Goal: Transaction & Acquisition: Purchase product/service

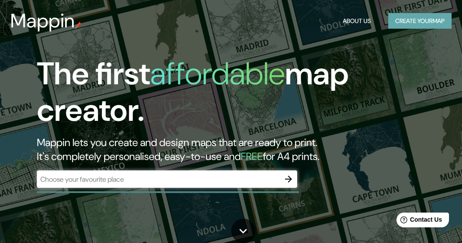
click at [424, 26] on button "Create your map" at bounding box center [419, 21] width 63 height 16
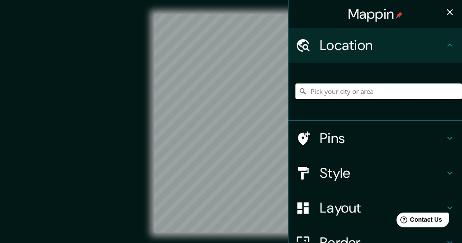
click at [306, 92] on input "Pick your city or area" at bounding box center [379, 91] width 167 height 16
type input "Pirayú, Paraguarí, [GEOGRAPHIC_DATA]"
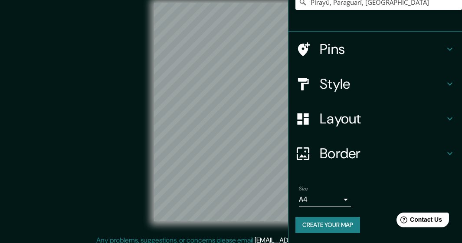
scroll to position [17, 0]
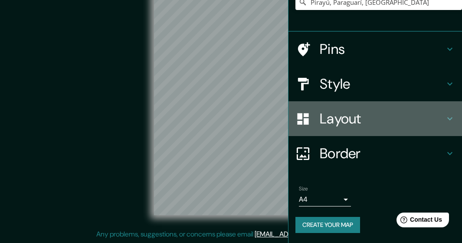
click at [407, 131] on div "Layout" at bounding box center [376, 118] width 174 height 35
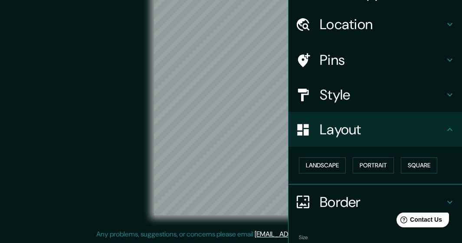
scroll to position [0, 0]
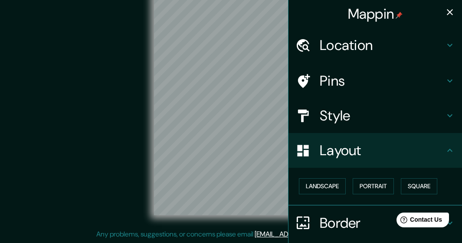
click at [356, 55] on div "Location" at bounding box center [376, 45] width 174 height 35
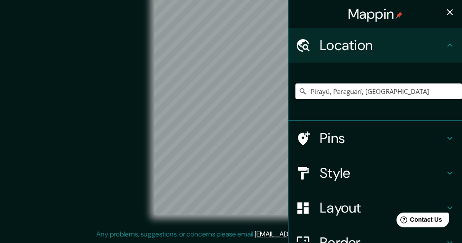
click at [371, 47] on h4 "Location" at bounding box center [382, 44] width 125 height 17
click at [433, 36] on div "Location" at bounding box center [376, 45] width 174 height 35
click at [443, 84] on input "Pirayú, Paraguarí, [GEOGRAPHIC_DATA]" at bounding box center [379, 91] width 167 height 16
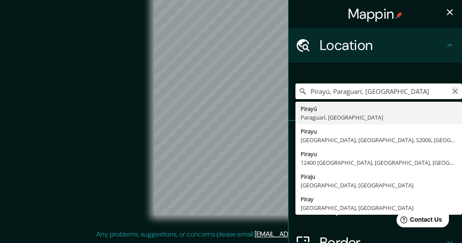
click at [452, 89] on icon "Clear" at bounding box center [455, 91] width 7 height 7
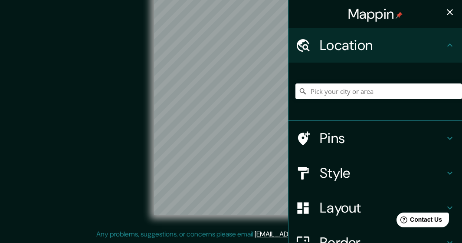
click at [447, 15] on icon "button" at bounding box center [450, 12] width 10 height 10
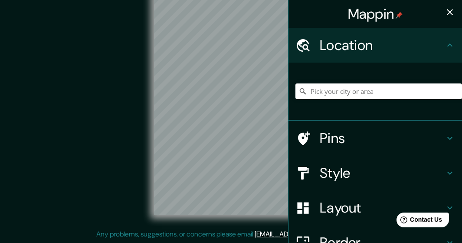
click at [342, 167] on h4 "Style" at bounding box center [382, 172] width 125 height 17
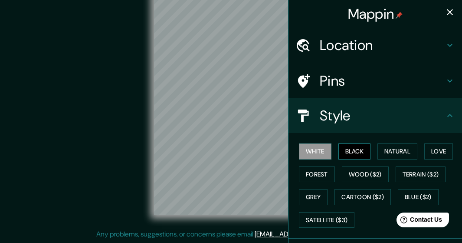
click at [348, 155] on button "Black" at bounding box center [354, 151] width 33 height 16
click at [320, 151] on button "White" at bounding box center [315, 151] width 33 height 16
click at [441, 12] on button "button" at bounding box center [449, 11] width 17 height 17
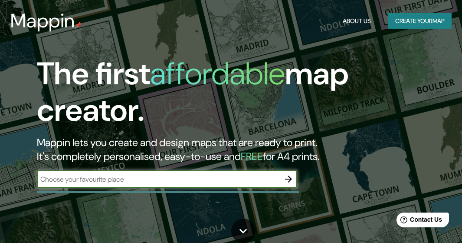
click at [411, 23] on button "Create your map" at bounding box center [419, 21] width 63 height 16
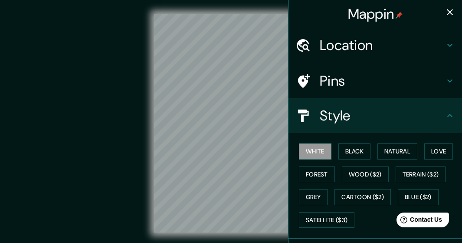
click at [387, 53] on h4 "Location" at bounding box center [382, 44] width 125 height 17
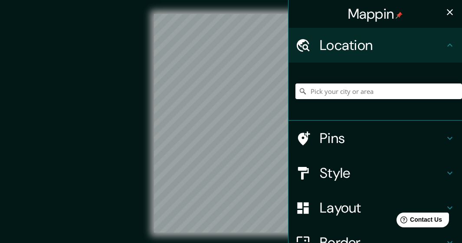
click at [391, 51] on h4 "Location" at bounding box center [382, 44] width 125 height 17
click at [387, 60] on div "Location" at bounding box center [376, 45] width 174 height 35
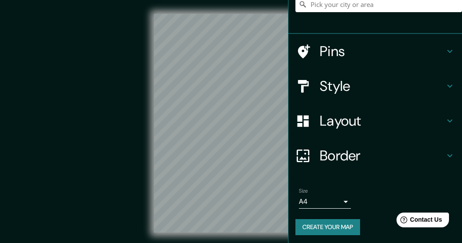
scroll to position [89, 0]
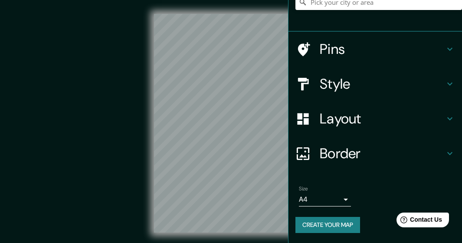
click at [335, 198] on body "Mappin Location Pins Style Layout Border Choose a border. Hint : you can make l…" at bounding box center [231, 121] width 462 height 243
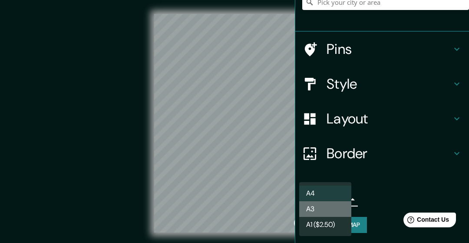
click at [330, 210] on li "A3" at bounding box center [325, 209] width 52 height 16
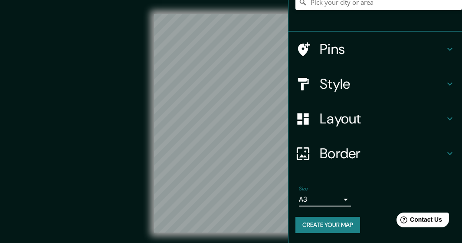
click at [329, 197] on body "Mappin Location Pins Style Layout Border Choose a border. Hint : you can make l…" at bounding box center [231, 121] width 462 height 243
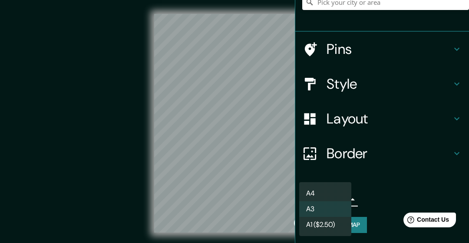
click at [336, 191] on li "A4" at bounding box center [325, 193] width 52 height 16
type input "single"
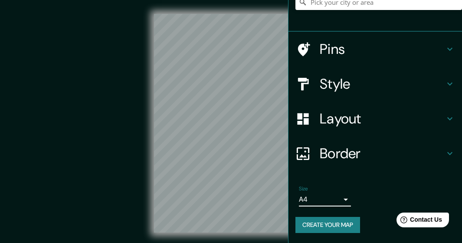
click at [375, 144] on div "Border" at bounding box center [376, 153] width 174 height 35
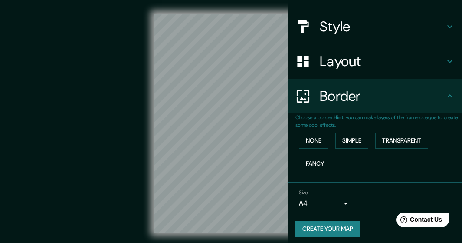
scroll to position [75, 0]
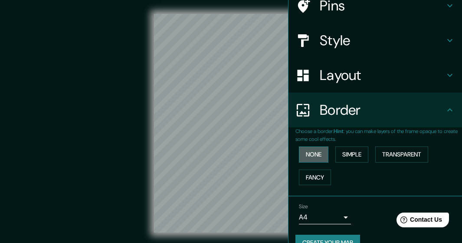
click at [317, 154] on button "None" at bounding box center [314, 154] width 30 height 16
click at [348, 159] on button "Simple" at bounding box center [351, 154] width 33 height 16
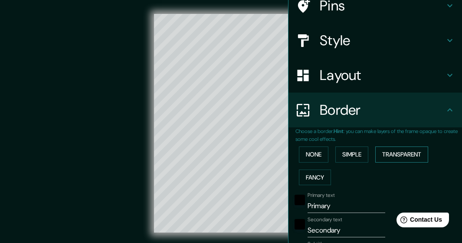
click at [381, 152] on button "Transparent" at bounding box center [401, 154] width 53 height 16
click at [319, 161] on button "None" at bounding box center [314, 154] width 30 height 16
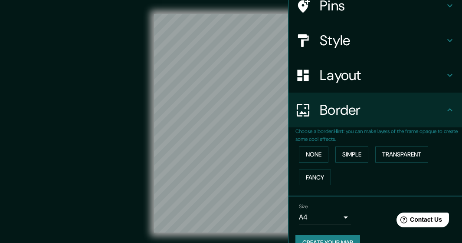
click at [356, 119] on div "Border" at bounding box center [376, 109] width 174 height 35
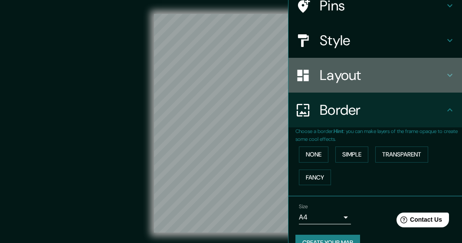
click at [358, 78] on h4 "Layout" at bounding box center [382, 74] width 125 height 17
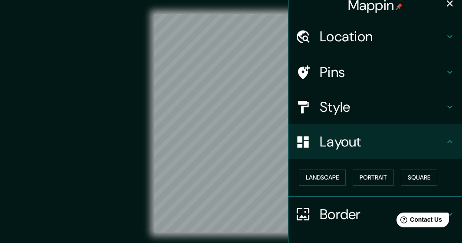
scroll to position [0, 0]
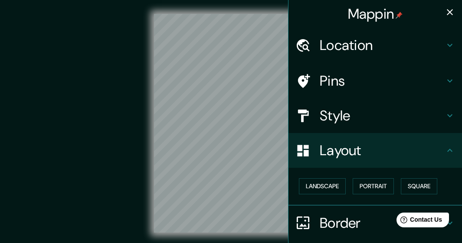
click at [336, 110] on h4 "Style" at bounding box center [382, 115] width 125 height 17
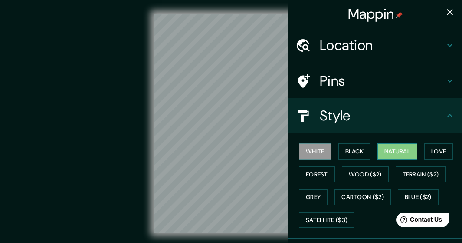
click at [394, 155] on button "Natural" at bounding box center [398, 151] width 40 height 16
click at [330, 50] on h4 "Location" at bounding box center [382, 44] width 125 height 17
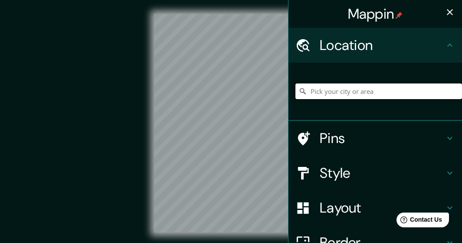
click at [332, 86] on input "Pick your city or area" at bounding box center [379, 91] width 167 height 16
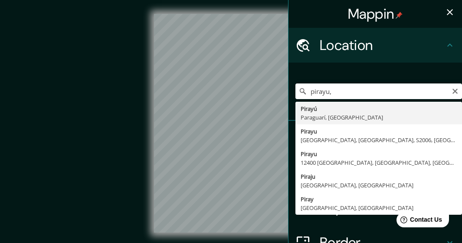
type input "Pirayú, Paraguarí, [GEOGRAPHIC_DATA]"
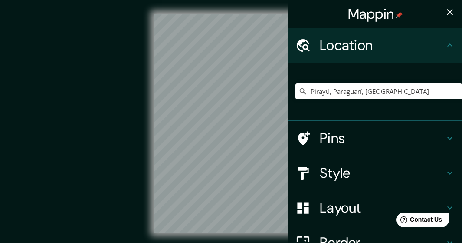
click at [342, 161] on div "Style" at bounding box center [376, 172] width 174 height 35
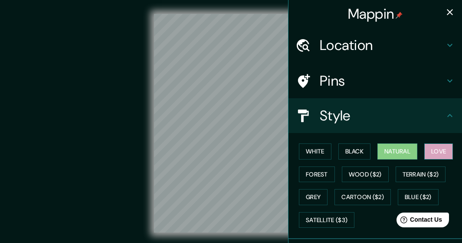
click at [426, 150] on button "Love" at bounding box center [438, 151] width 29 height 16
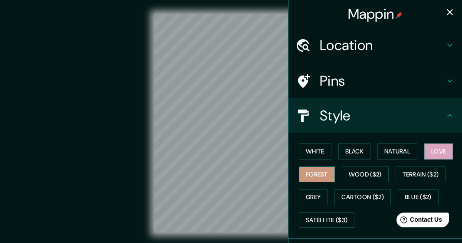
click at [326, 170] on button "Forest" at bounding box center [317, 174] width 36 height 16
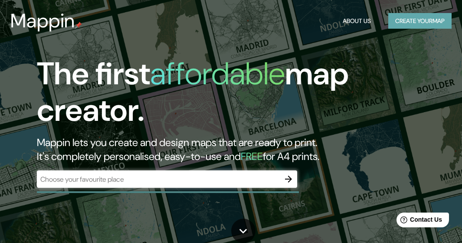
click at [407, 28] on button "Create your map" at bounding box center [419, 21] width 63 height 16
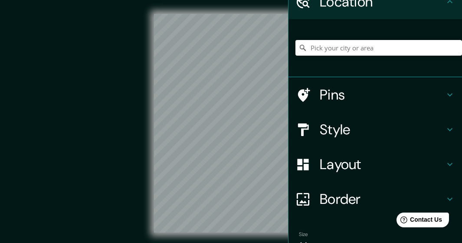
scroll to position [87, 0]
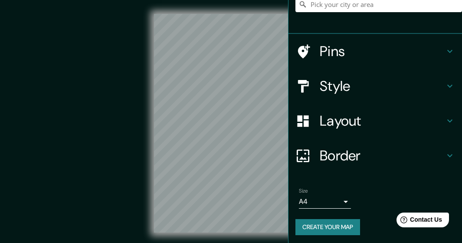
click at [339, 197] on body "Mappin Location Pins Style Layout Border Choose a border. Hint : you can make l…" at bounding box center [231, 121] width 462 height 243
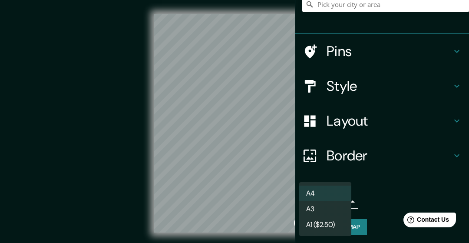
click at [340, 194] on li "A4" at bounding box center [325, 193] width 52 height 16
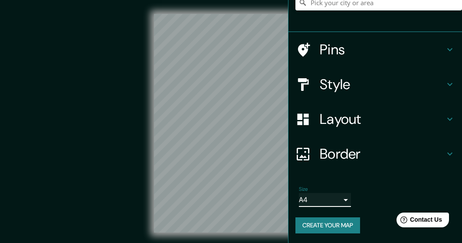
scroll to position [89, 0]
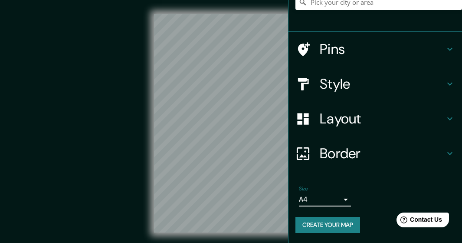
click at [340, 221] on button "Create your map" at bounding box center [328, 225] width 65 height 16
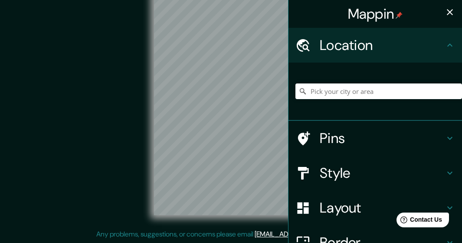
click at [329, 46] on h4 "Location" at bounding box center [382, 44] width 125 height 17
click at [370, 54] on div "Location" at bounding box center [376, 45] width 174 height 35
click at [351, 131] on h4 "Pins" at bounding box center [382, 137] width 125 height 17
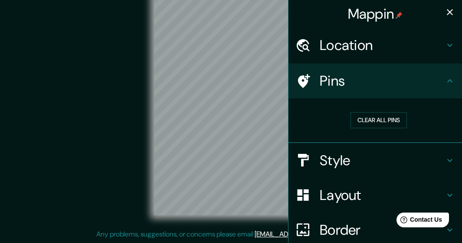
click at [407, 95] on div "Pins" at bounding box center [376, 80] width 174 height 35
click at [388, 147] on div "Style" at bounding box center [376, 160] width 174 height 35
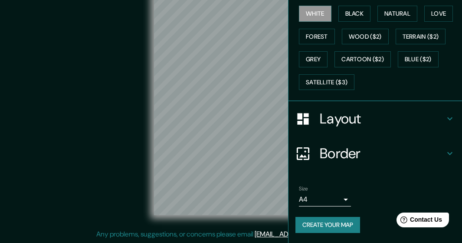
click at [351, 124] on h4 "Layout" at bounding box center [382, 118] width 125 height 17
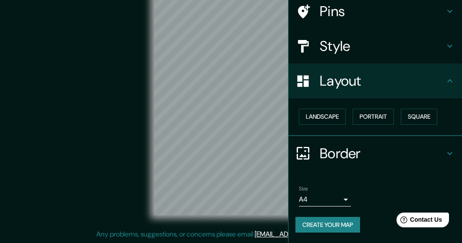
scroll to position [69, 0]
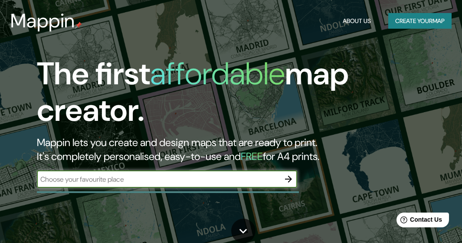
click at [286, 180] on icon "button" at bounding box center [288, 179] width 10 height 10
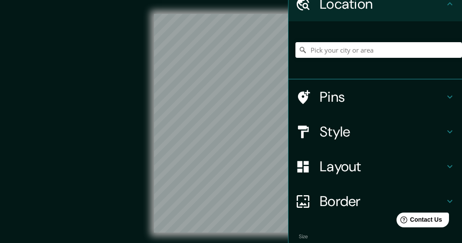
scroll to position [89, 0]
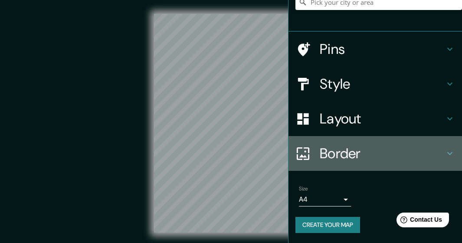
click at [334, 162] on h4 "Border" at bounding box center [382, 152] width 125 height 17
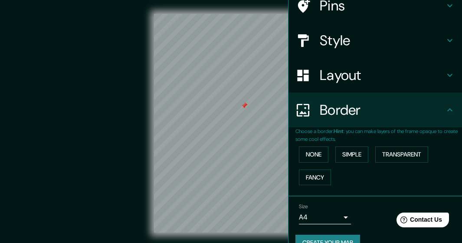
click at [300, 115] on icon at bounding box center [303, 109] width 13 height 13
click at [315, 155] on button "None" at bounding box center [314, 154] width 30 height 16
click at [346, 155] on button "Simple" at bounding box center [351, 154] width 33 height 16
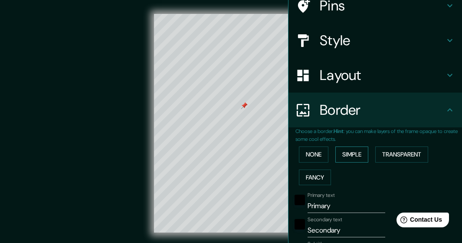
click at [354, 158] on button "Simple" at bounding box center [351, 154] width 33 height 16
type input "142"
type input "28"
click at [318, 154] on button "None" at bounding box center [314, 154] width 30 height 16
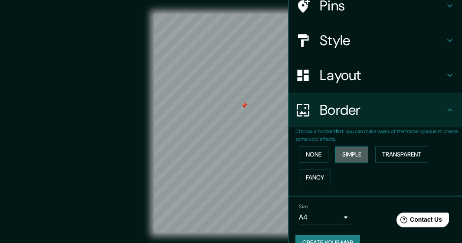
click at [348, 157] on button "Simple" at bounding box center [351, 154] width 33 height 16
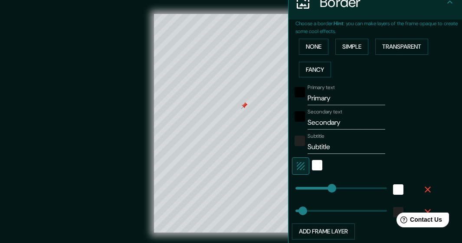
scroll to position [205, 0]
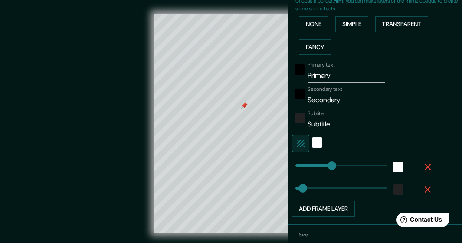
type input "142"
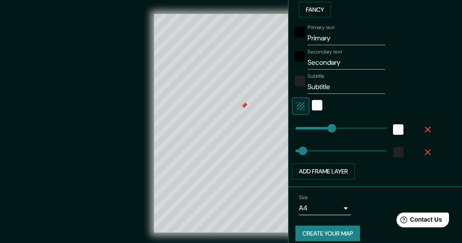
type input "28"
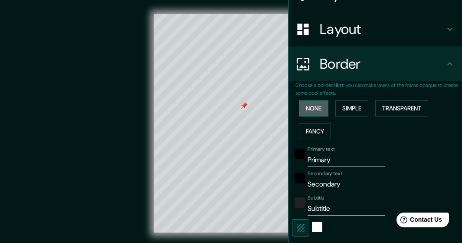
click at [316, 111] on button "None" at bounding box center [314, 108] width 30 height 16
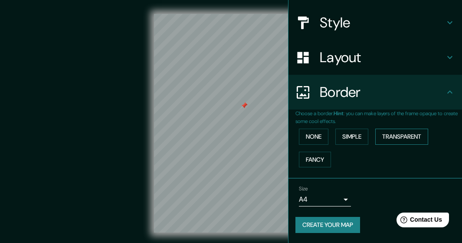
click at [403, 138] on button "Transparent" at bounding box center [401, 136] width 53 height 16
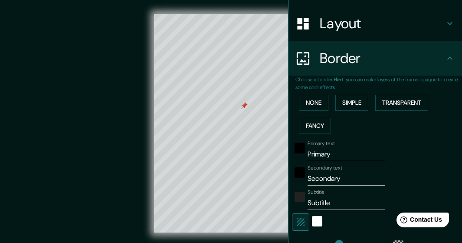
scroll to position [180, 0]
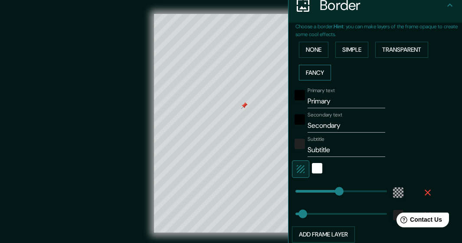
click at [312, 74] on button "Fancy" at bounding box center [315, 73] width 32 height 16
click at [312, 50] on button "None" at bounding box center [314, 50] width 30 height 16
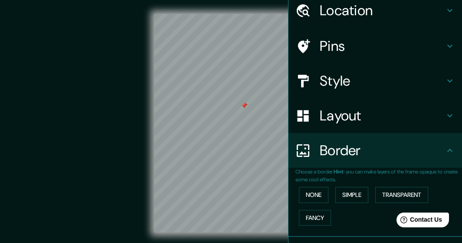
scroll to position [6, 0]
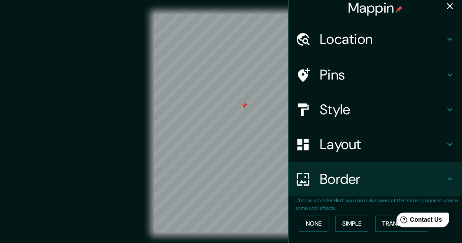
click at [351, 146] on h4 "Layout" at bounding box center [382, 143] width 125 height 17
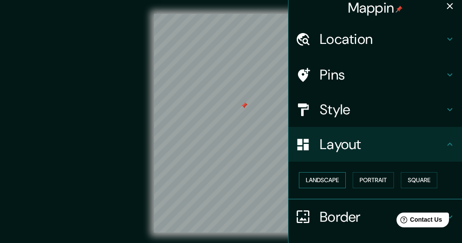
click at [335, 181] on button "Landscape" at bounding box center [322, 180] width 47 height 16
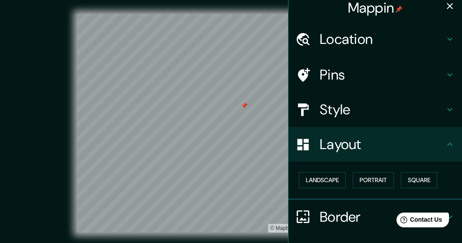
click at [445, 1] on icon "button" at bounding box center [450, 6] width 10 height 10
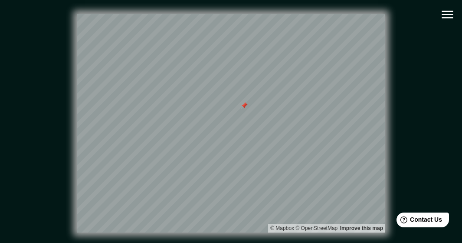
click at [452, 20] on icon "button" at bounding box center [447, 14] width 15 height 15
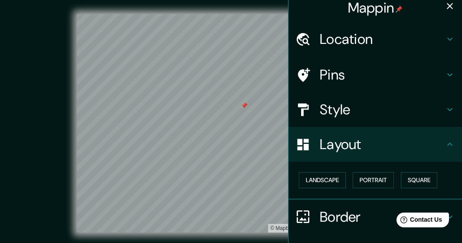
click at [341, 44] on h4 "Location" at bounding box center [382, 38] width 125 height 17
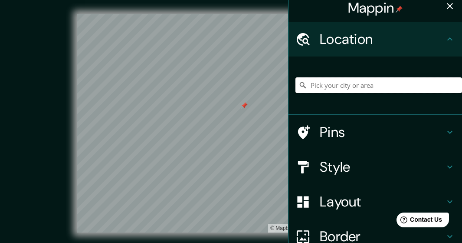
click at [350, 79] on input "Pick your city or area" at bounding box center [379, 85] width 167 height 16
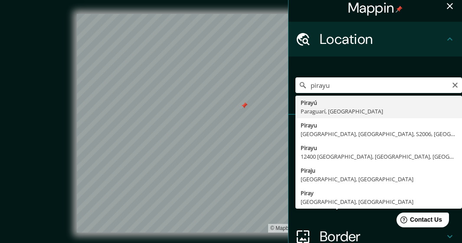
type input "Pirayú, Paraguarí, [GEOGRAPHIC_DATA]"
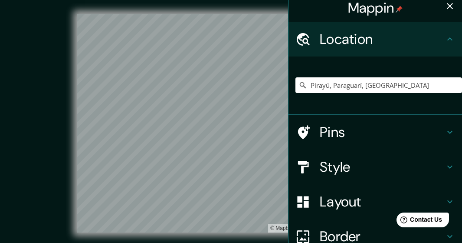
click at [345, 158] on h4 "Style" at bounding box center [382, 166] width 125 height 17
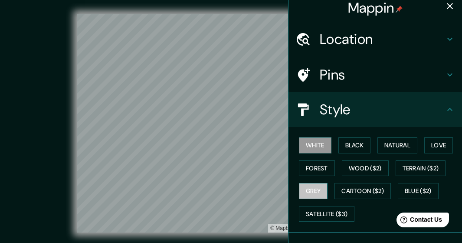
click at [315, 183] on button "Grey" at bounding box center [313, 191] width 29 height 16
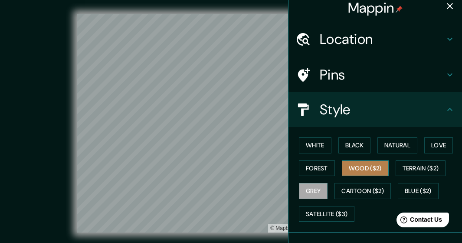
click at [364, 171] on button "Wood ($2)" at bounding box center [365, 168] width 47 height 16
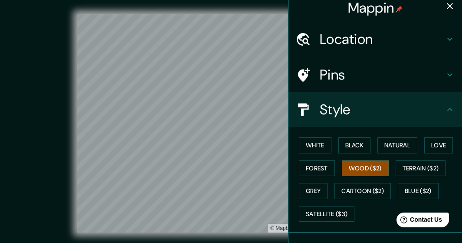
click at [445, 6] on icon "button" at bounding box center [450, 6] width 10 height 10
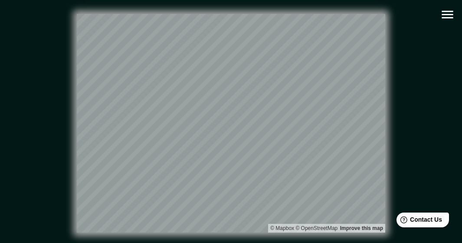
click at [445, 16] on icon "button" at bounding box center [447, 14] width 15 height 15
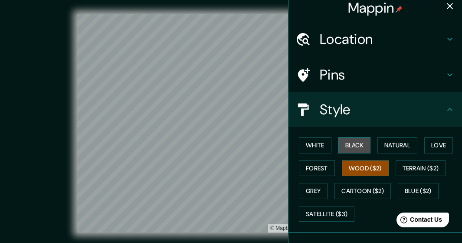
click at [356, 151] on button "Black" at bounding box center [354, 145] width 33 height 16
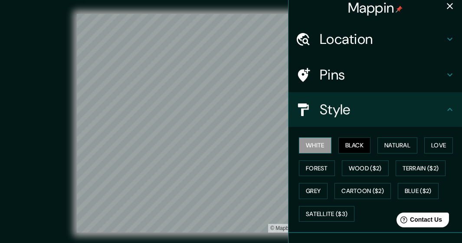
click at [319, 148] on button "White" at bounding box center [315, 145] width 33 height 16
click at [397, 148] on button "Natural" at bounding box center [398, 145] width 40 height 16
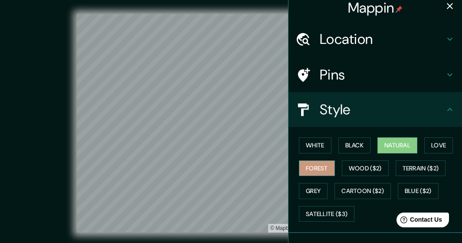
click at [326, 165] on button "Forest" at bounding box center [317, 168] width 36 height 16
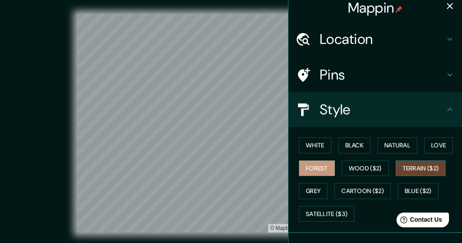
click at [413, 168] on button "Terrain ($2)" at bounding box center [421, 168] width 50 height 16
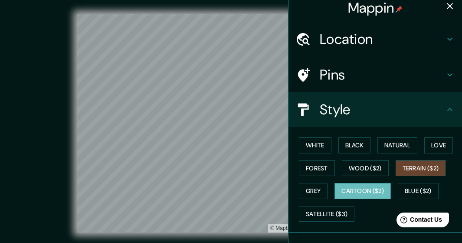
click at [345, 184] on button "Cartoon ($2)" at bounding box center [363, 191] width 56 height 16
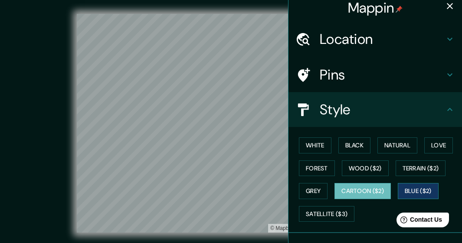
click at [398, 186] on button "Blue ($2)" at bounding box center [418, 191] width 41 height 16
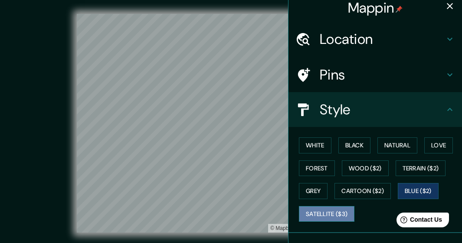
click at [321, 210] on button "Satellite ($3)" at bounding box center [327, 214] width 56 height 16
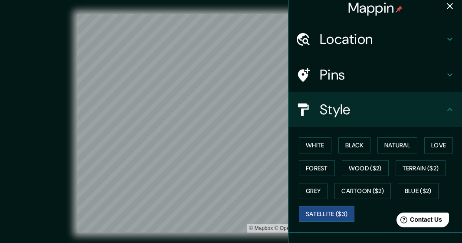
click at [447, 8] on icon "button" at bounding box center [450, 6] width 6 height 6
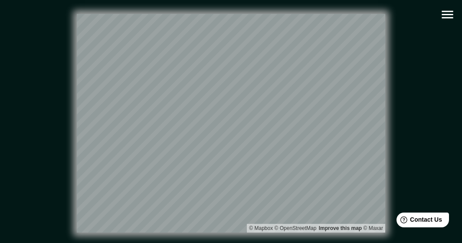
click at [450, 8] on icon "button" at bounding box center [447, 14] width 15 height 15
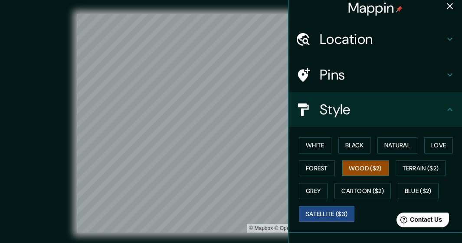
click at [380, 169] on button "Wood ($2)" at bounding box center [365, 168] width 47 height 16
click at [445, 2] on icon "button" at bounding box center [450, 6] width 10 height 10
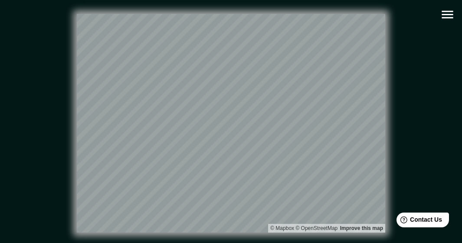
click at [452, 19] on icon "button" at bounding box center [447, 14] width 15 height 15
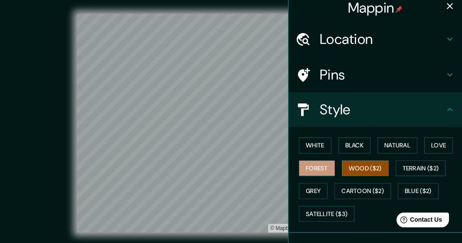
click at [319, 171] on button "Forest" at bounding box center [317, 168] width 36 height 16
click at [447, 8] on icon "button" at bounding box center [450, 6] width 10 height 10
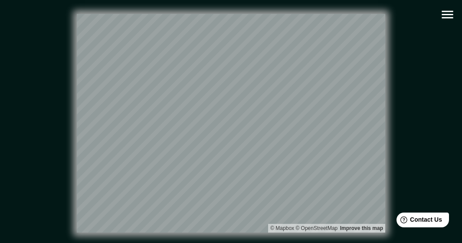
click at [441, 22] on icon "button" at bounding box center [447, 14] width 15 height 15
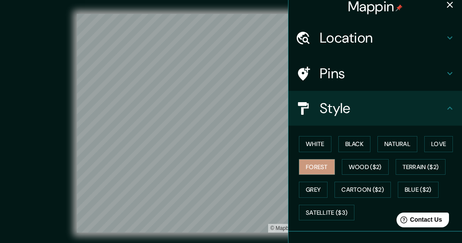
scroll to position [0, 0]
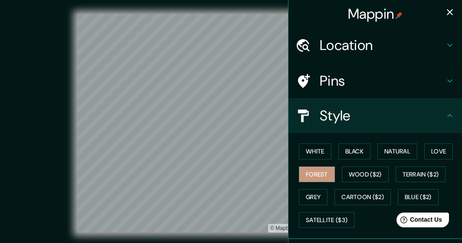
click at [447, 13] on icon "button" at bounding box center [450, 12] width 6 height 6
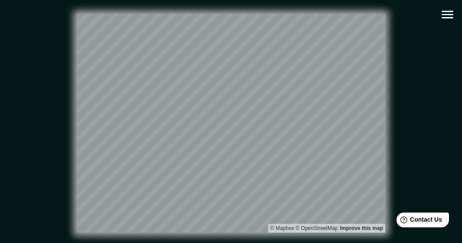
click at [450, 21] on icon "button" at bounding box center [447, 14] width 15 height 15
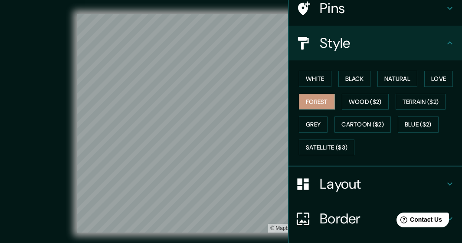
scroll to position [87, 0]
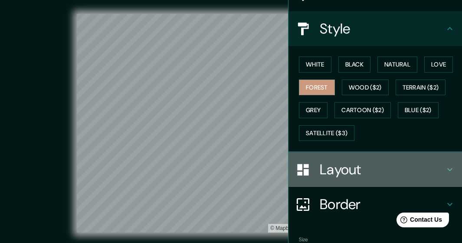
click at [345, 164] on h4 "Layout" at bounding box center [382, 169] width 125 height 17
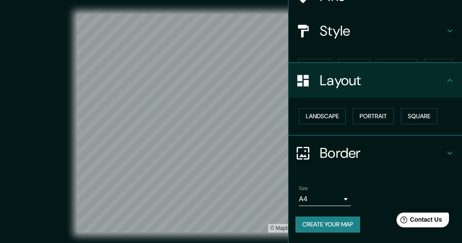
scroll to position [69, 0]
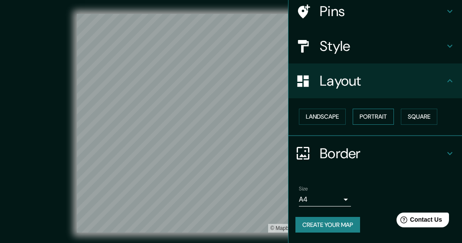
click at [369, 121] on button "Portrait" at bounding box center [373, 116] width 41 height 16
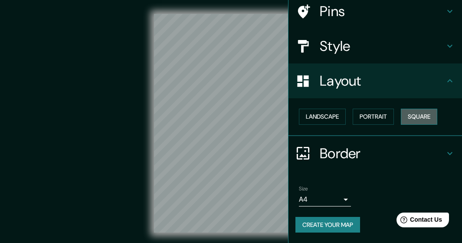
click at [409, 118] on button "Square" at bounding box center [419, 116] width 36 height 16
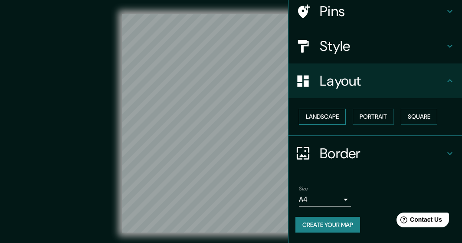
click at [332, 118] on button "Landscape" at bounding box center [322, 116] width 47 height 16
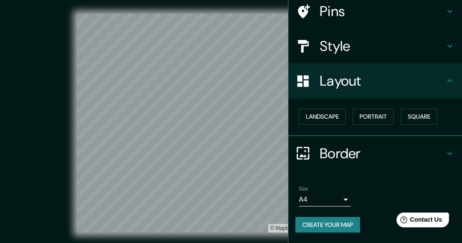
click at [446, 22] on div "Pins" at bounding box center [376, 11] width 174 height 35
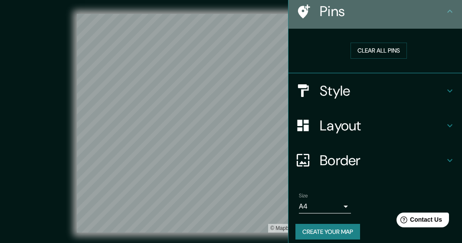
click at [445, 18] on div "Pins" at bounding box center [376, 11] width 174 height 35
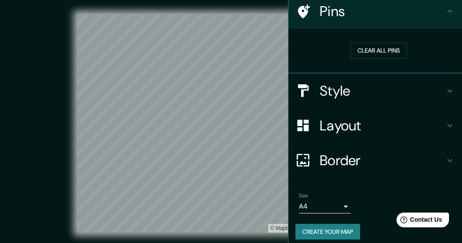
click at [65, 33] on div "© Mapbox © OpenStreetMap Improve this map" at bounding box center [231, 123] width 416 height 218
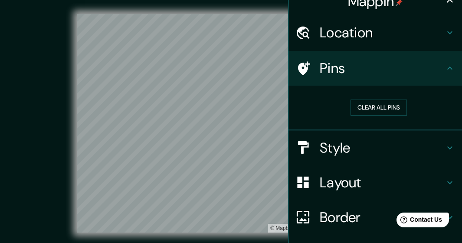
scroll to position [0, 0]
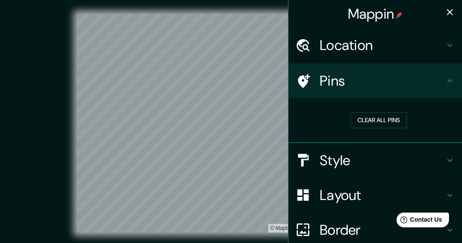
click at [447, 4] on div "Mappin" at bounding box center [376, 14] width 174 height 28
drag, startPoint x: 442, startPoint y: 8, endPoint x: 444, endPoint y: 13, distance: 5.6
click at [445, 9] on icon "button" at bounding box center [450, 12] width 10 height 10
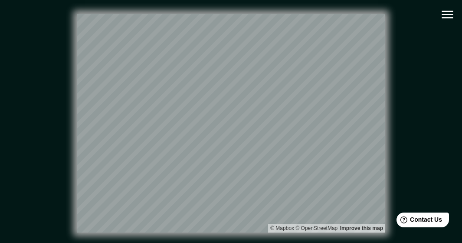
click at [394, 23] on div "© Mapbox © OpenStreetMap Improve this map" at bounding box center [231, 123] width 416 height 218
click at [80, 15] on div "© Mapbox © OpenStreetMap Improve this map" at bounding box center [231, 123] width 444 height 246
drag, startPoint x: 62, startPoint y: 52, endPoint x: 56, endPoint y: 67, distance: 16.6
click at [62, 67] on div "© Mapbox © OpenStreetMap Improve this map" at bounding box center [231, 123] width 416 height 218
